Goal: Task Accomplishment & Management: Complete application form

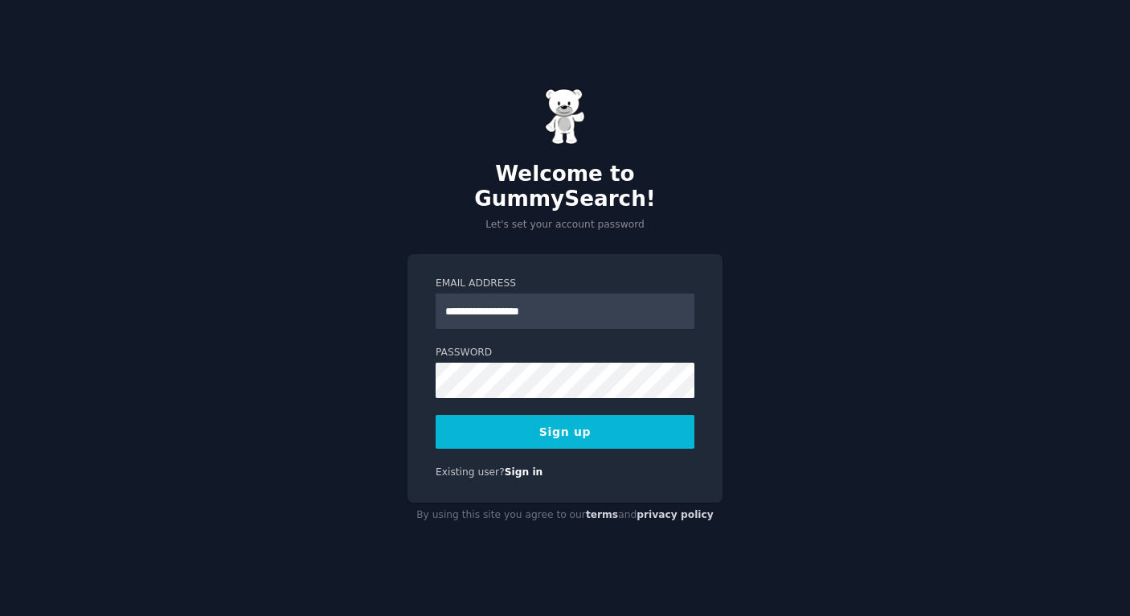
type input "**********"
click at [766, 319] on div "**********" at bounding box center [565, 308] width 1130 height 616
click at [581, 420] on button "Sign up" at bounding box center [565, 432] width 259 height 34
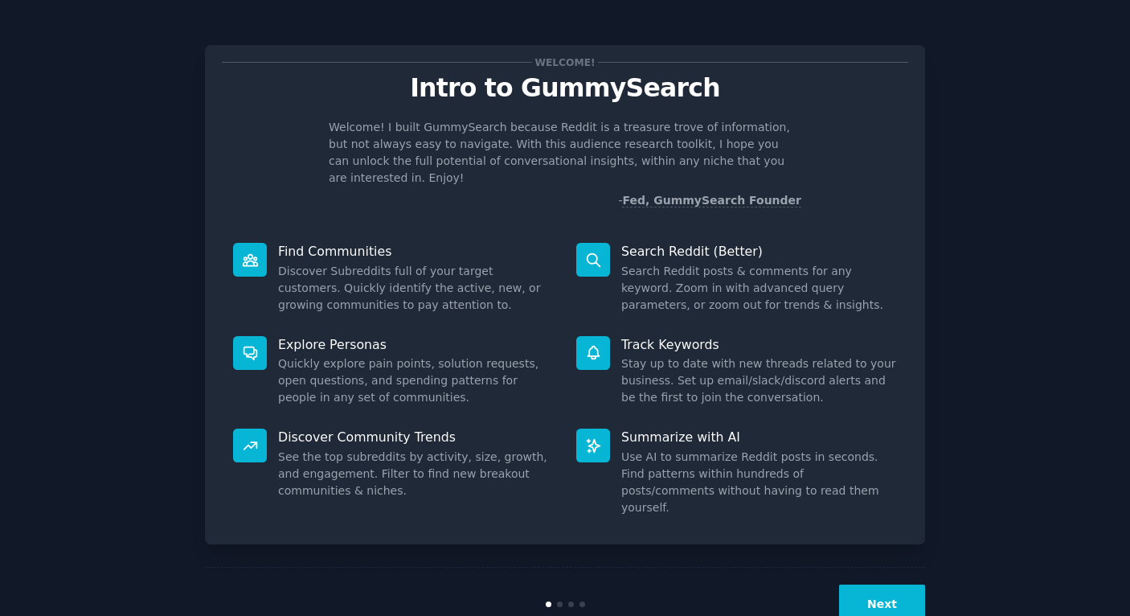
click at [870, 584] on button "Next" at bounding box center [882, 603] width 86 height 39
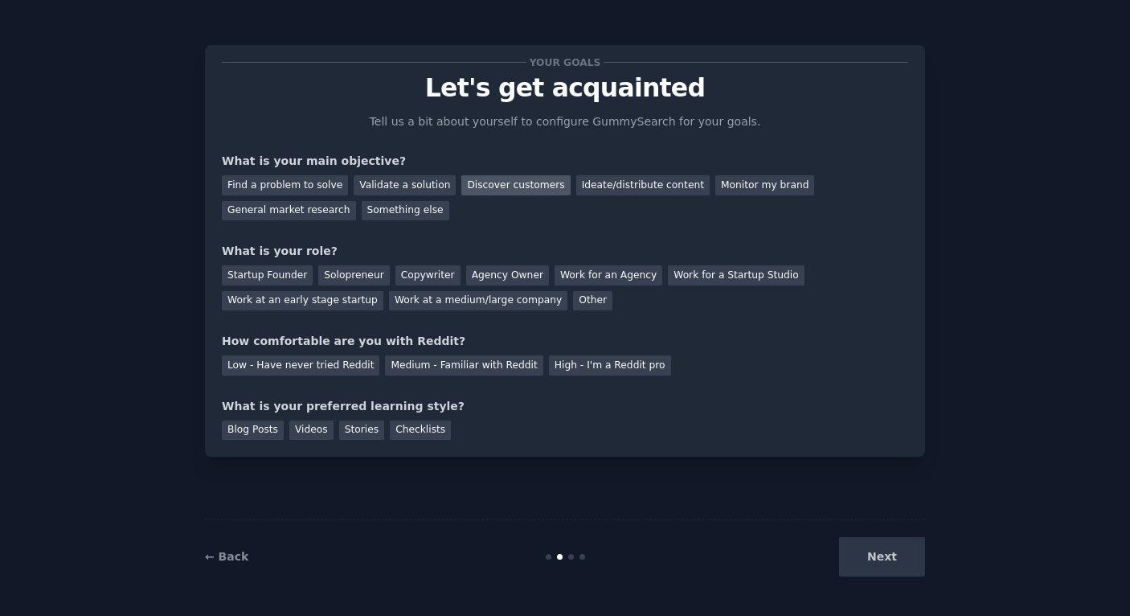
click at [488, 190] on div "Discover customers" at bounding box center [515, 185] width 108 height 20
click at [629, 189] on div "Ideate/distribute content" at bounding box center [642, 185] width 133 height 20
click at [535, 181] on div "Discover customers" at bounding box center [515, 185] width 108 height 20
click at [277, 277] on div "Startup Founder" at bounding box center [267, 275] width 91 height 20
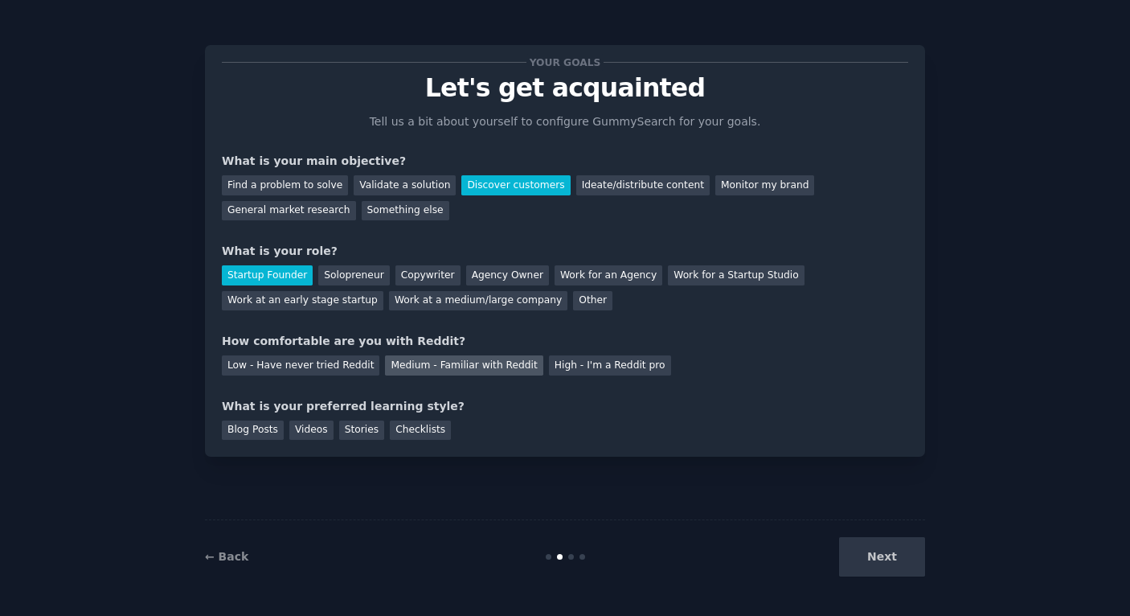
click at [423, 366] on div "Medium - Familiar with Reddit" at bounding box center [464, 365] width 158 height 20
click at [269, 429] on div "Blog Posts" at bounding box center [253, 430] width 62 height 20
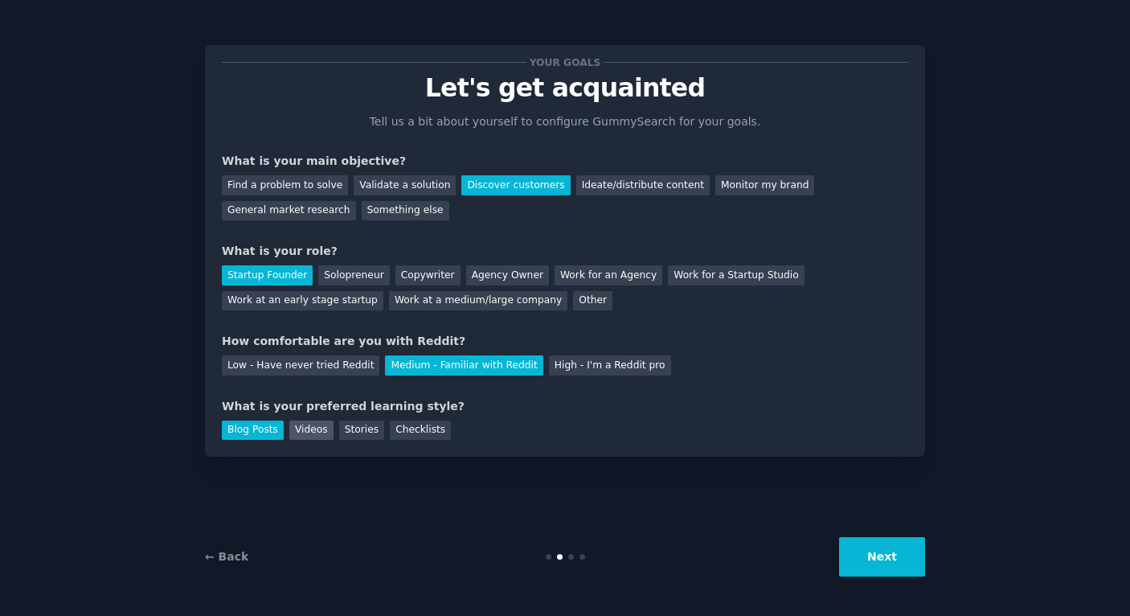
click at [298, 429] on div "Videos" at bounding box center [311, 430] width 44 height 20
click at [405, 433] on div "Checklists" at bounding box center [420, 430] width 61 height 20
click at [886, 567] on button "Next" at bounding box center [882, 556] width 86 height 39
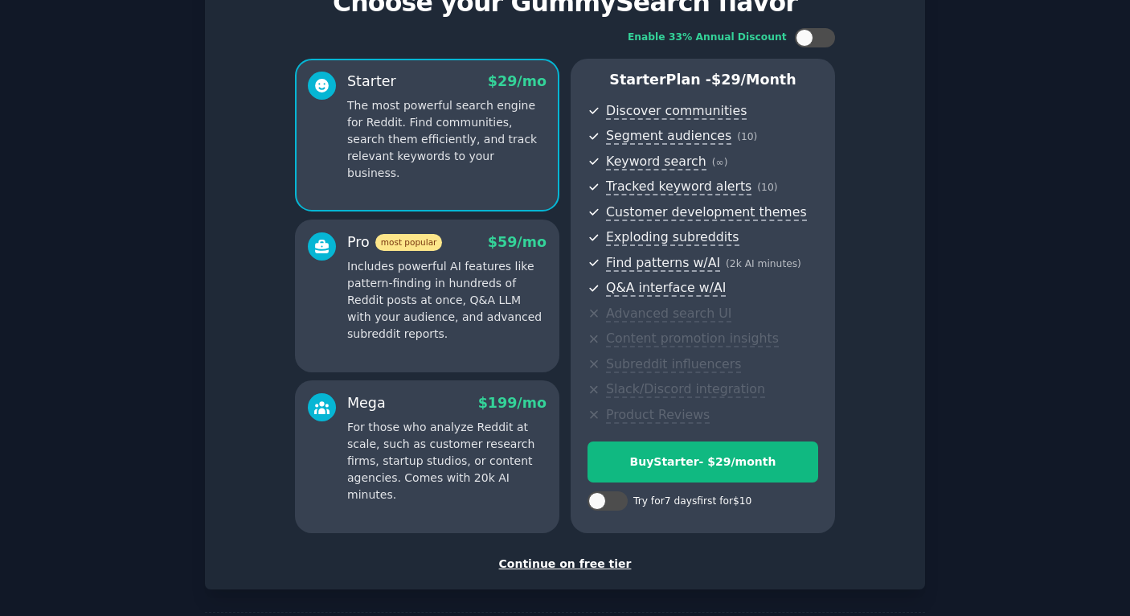
scroll to position [96, 0]
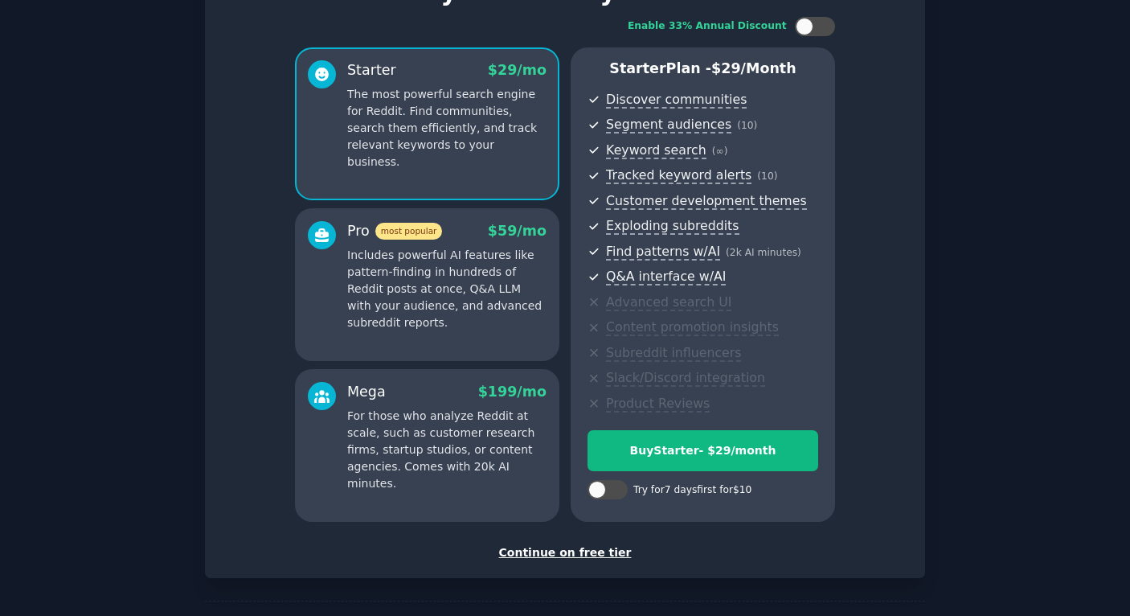
click at [567, 549] on div "Continue on free tier" at bounding box center [565, 552] width 686 height 17
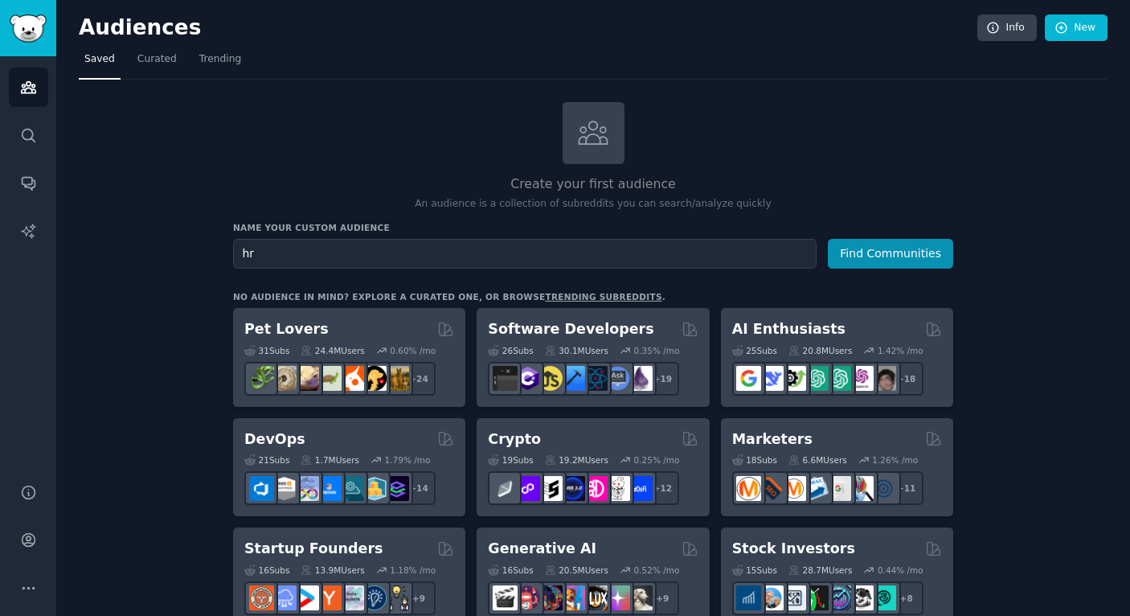
type input "hr"
click at [891, 252] on button "Find Communities" at bounding box center [890, 254] width 125 height 30
